Goal: Task Accomplishment & Management: Use online tool/utility

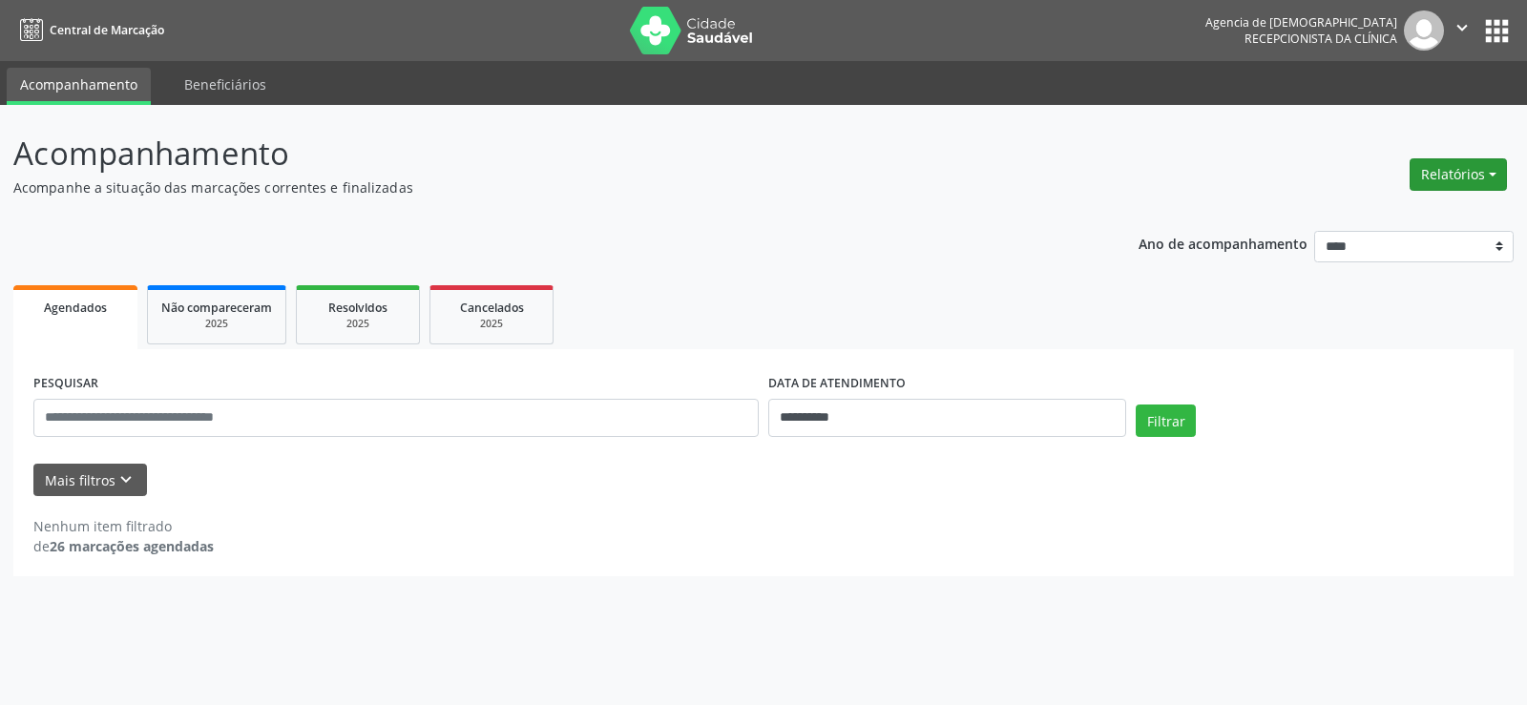
click at [1502, 177] on button "Relatórios" at bounding box center [1458, 174] width 97 height 32
click at [1393, 218] on link "Agendamentos" at bounding box center [1405, 215] width 205 height 27
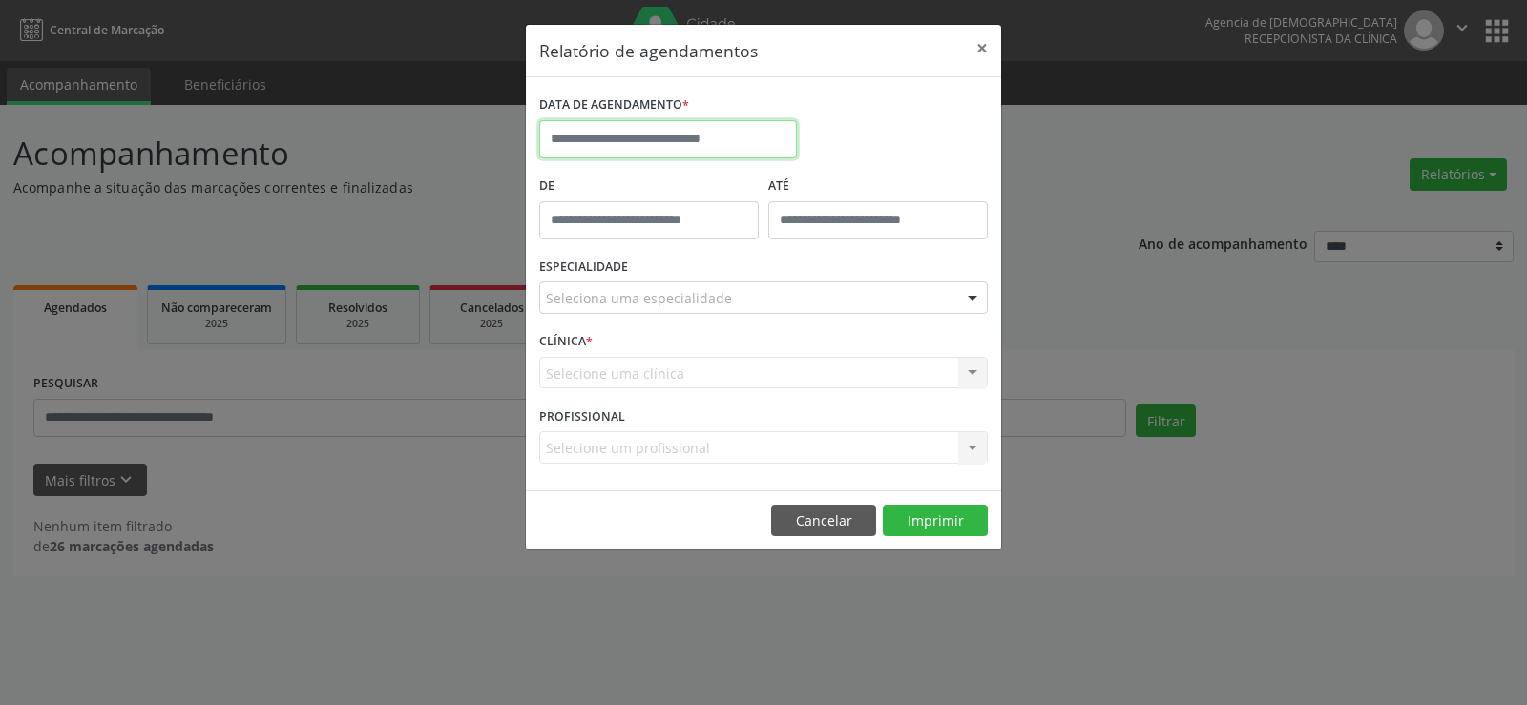
click at [607, 156] on input "text" at bounding box center [668, 139] width 258 height 38
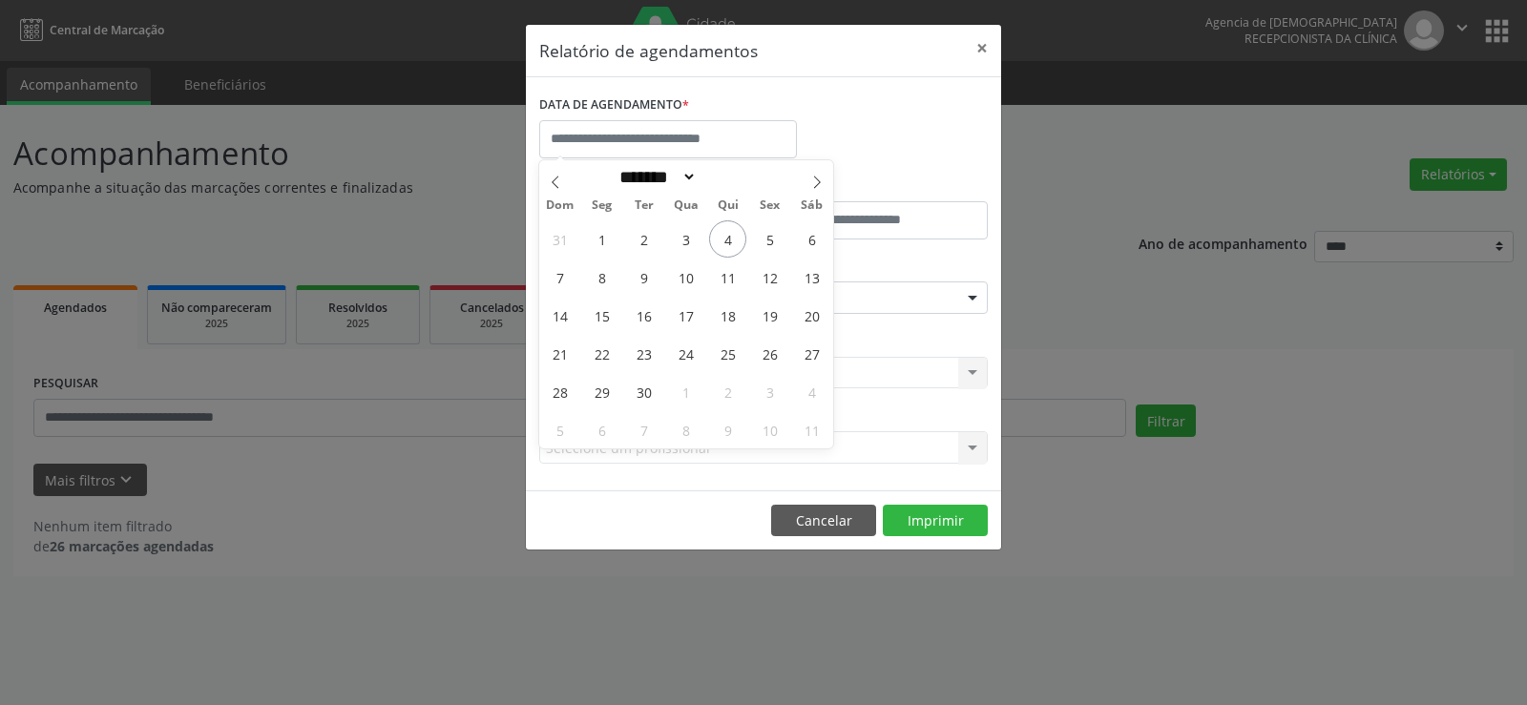
click at [746, 233] on div "31 1 2 3 4 5 6 7 8 9 10 11 12 13 14 15 16 17 18 19 20 21 22 23 24 25 26 27 28 2…" at bounding box center [686, 334] width 294 height 229
click at [756, 233] on span "5" at bounding box center [769, 238] width 37 height 37
type input "**********"
click at [756, 233] on span "5" at bounding box center [769, 238] width 37 height 37
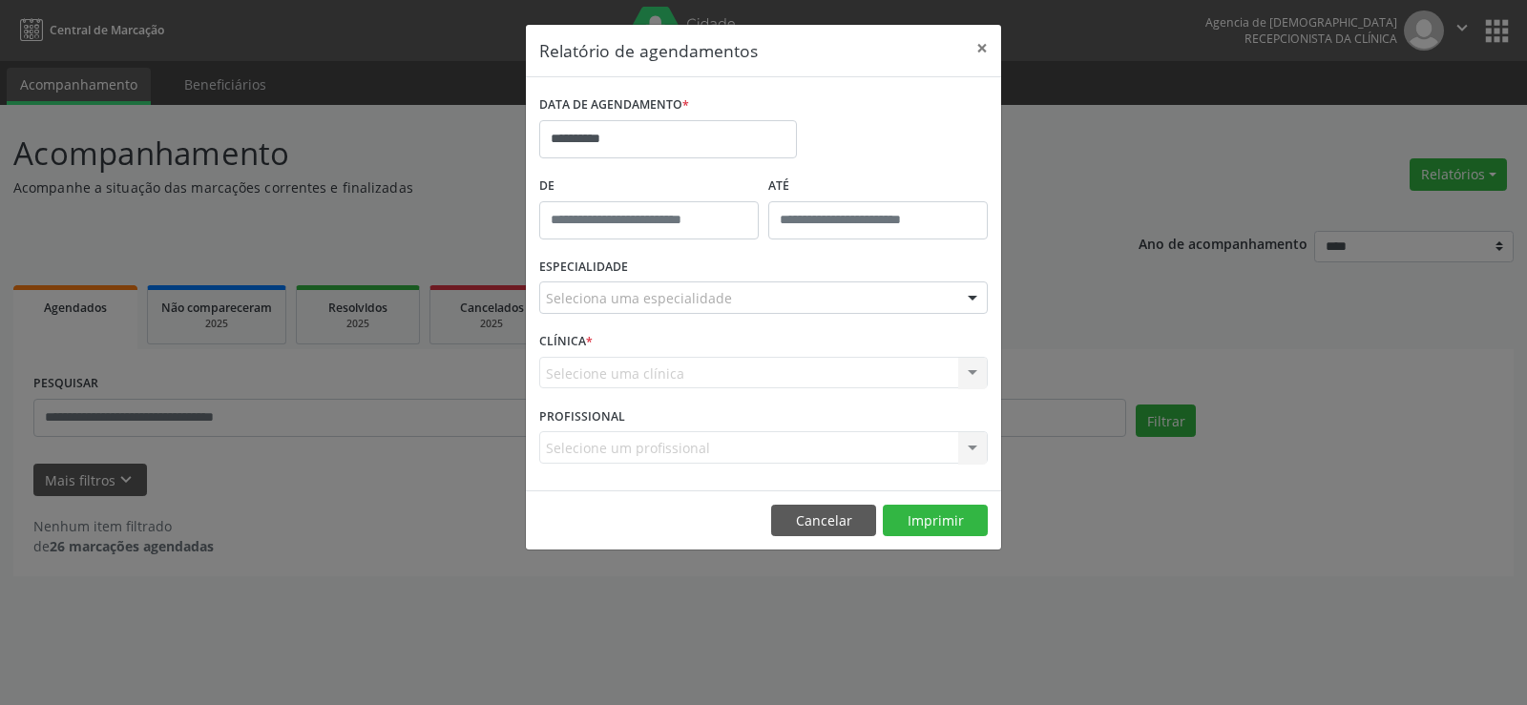
click at [772, 301] on div "Seleciona uma especialidade" at bounding box center [763, 298] width 449 height 32
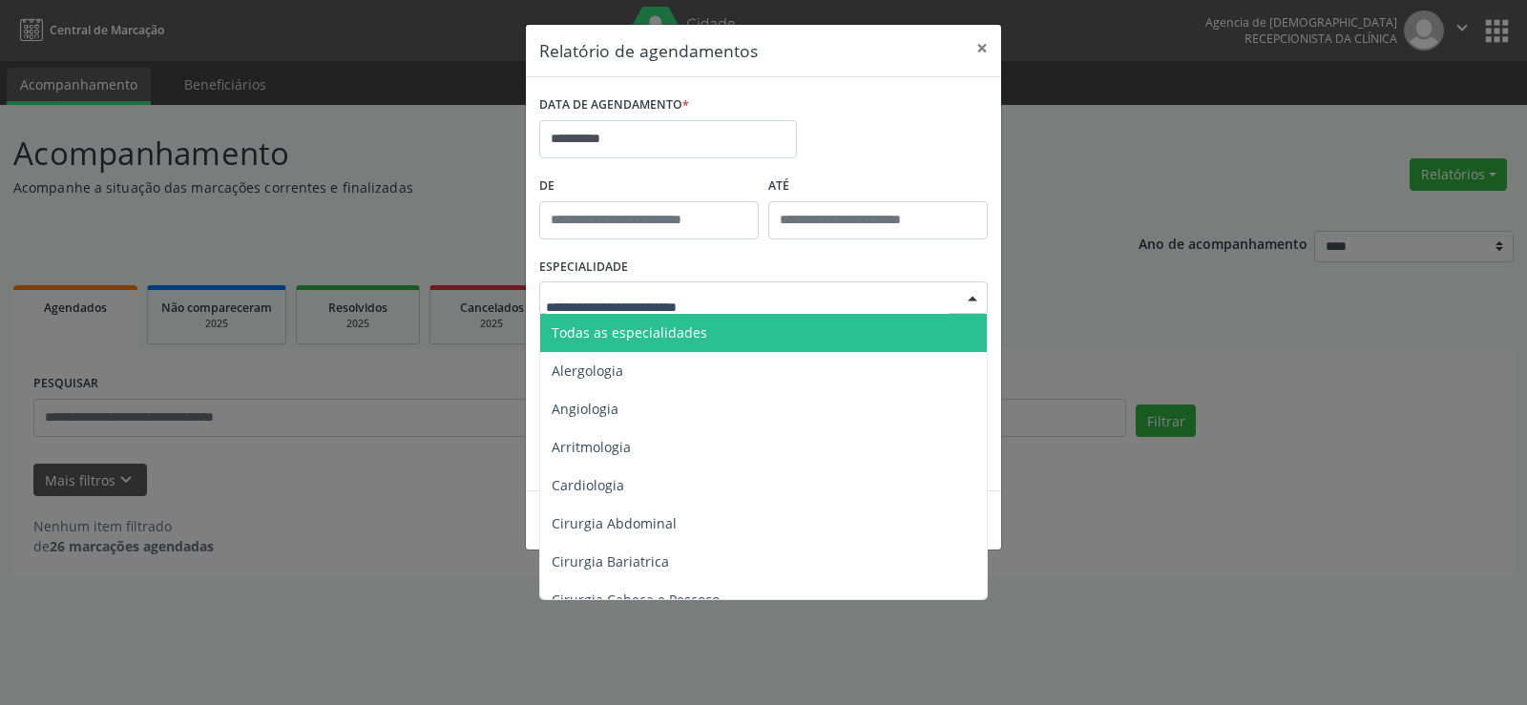
click at [723, 329] on span "Todas as especialidades" at bounding box center [765, 333] width 450 height 38
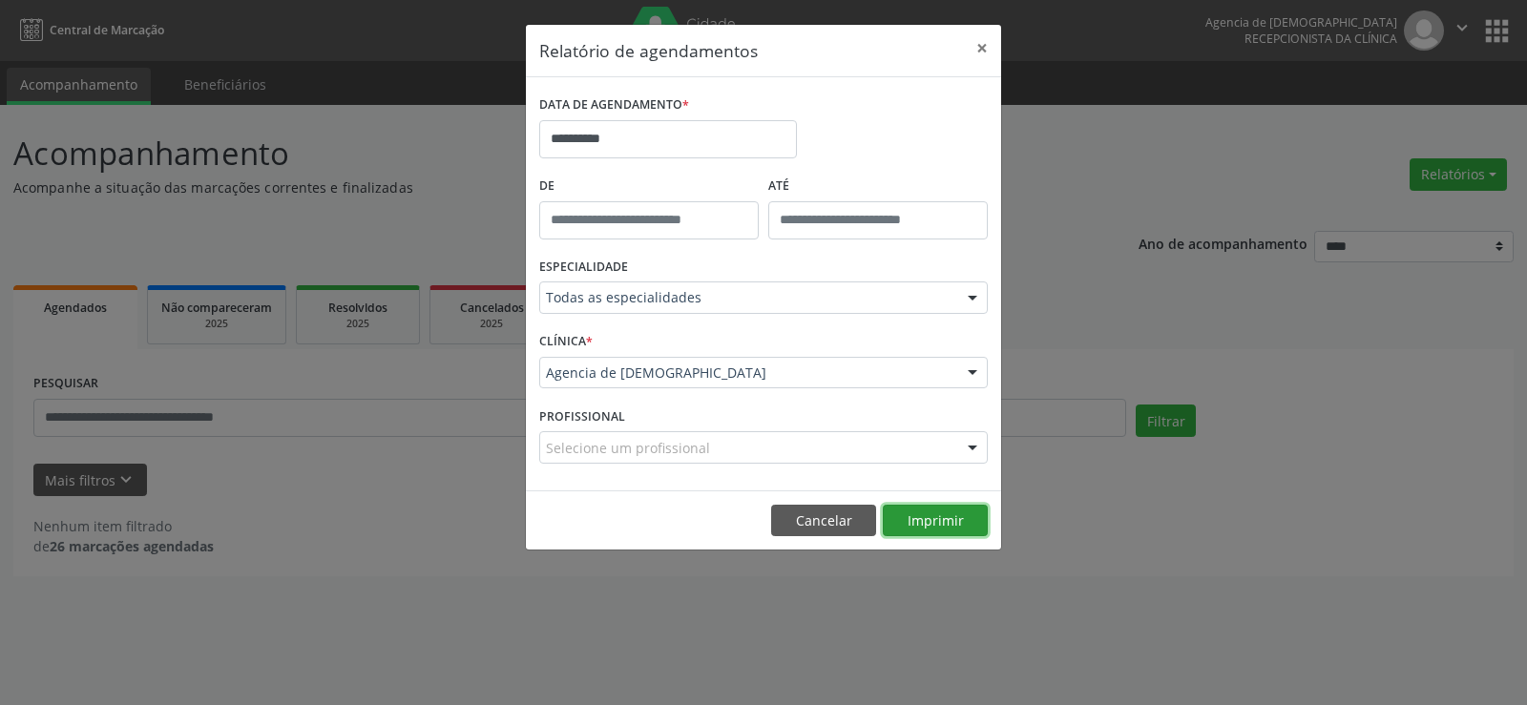
click at [953, 533] on button "Imprimir" at bounding box center [935, 521] width 105 height 32
